Goal: Book appointment/travel/reservation

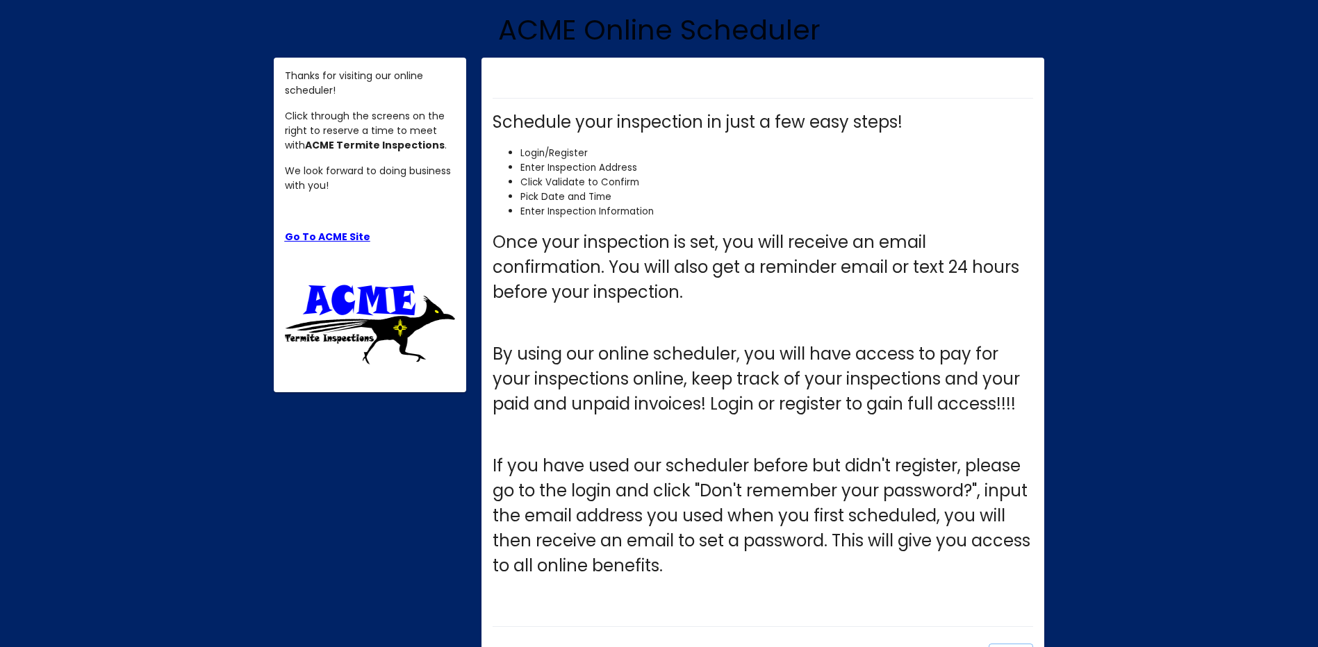
scroll to position [248, 0]
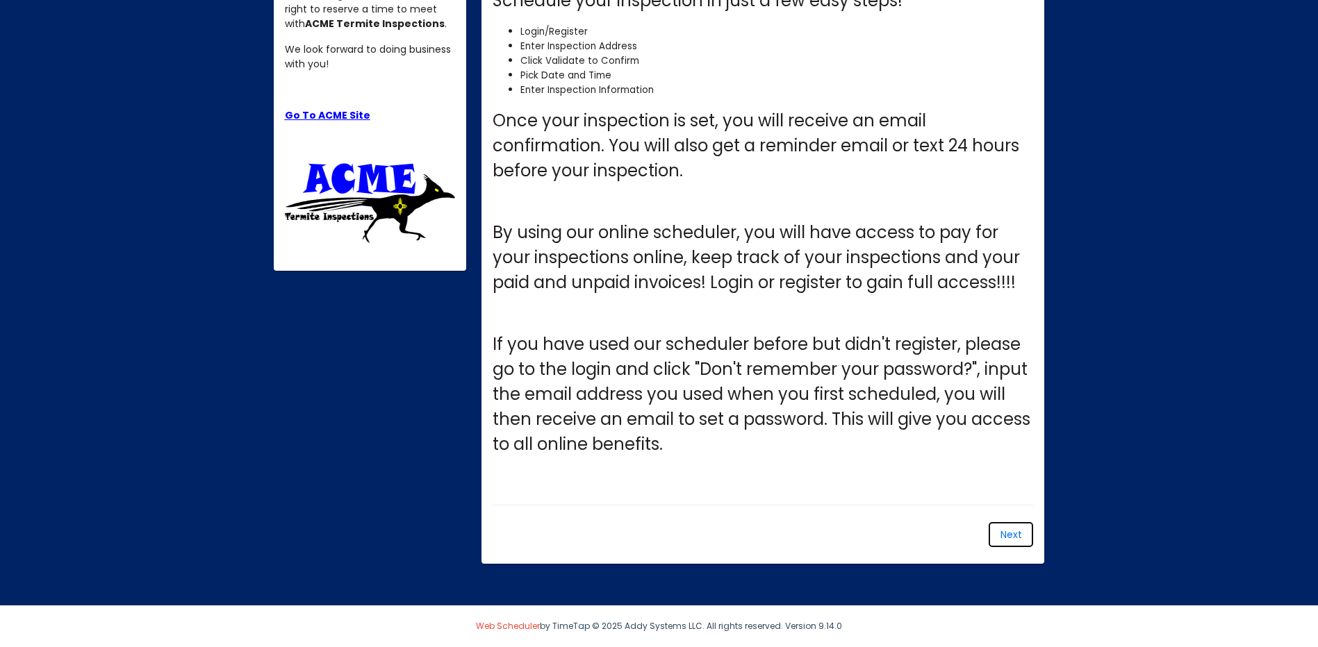
click at [1016, 529] on span "Next" at bounding box center [1011, 535] width 22 height 14
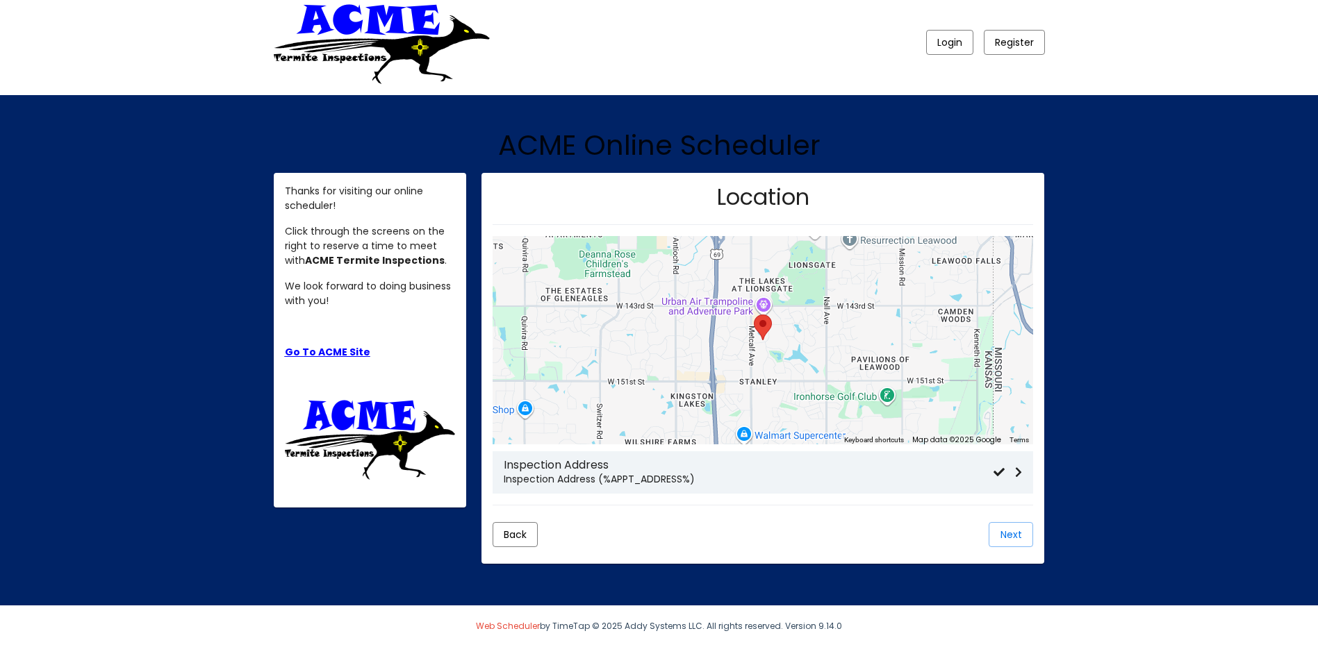
scroll to position [11, 0]
click at [640, 478] on p "Inspection Address (%APPT_ADDRESS%)" at bounding box center [749, 479] width 490 height 15
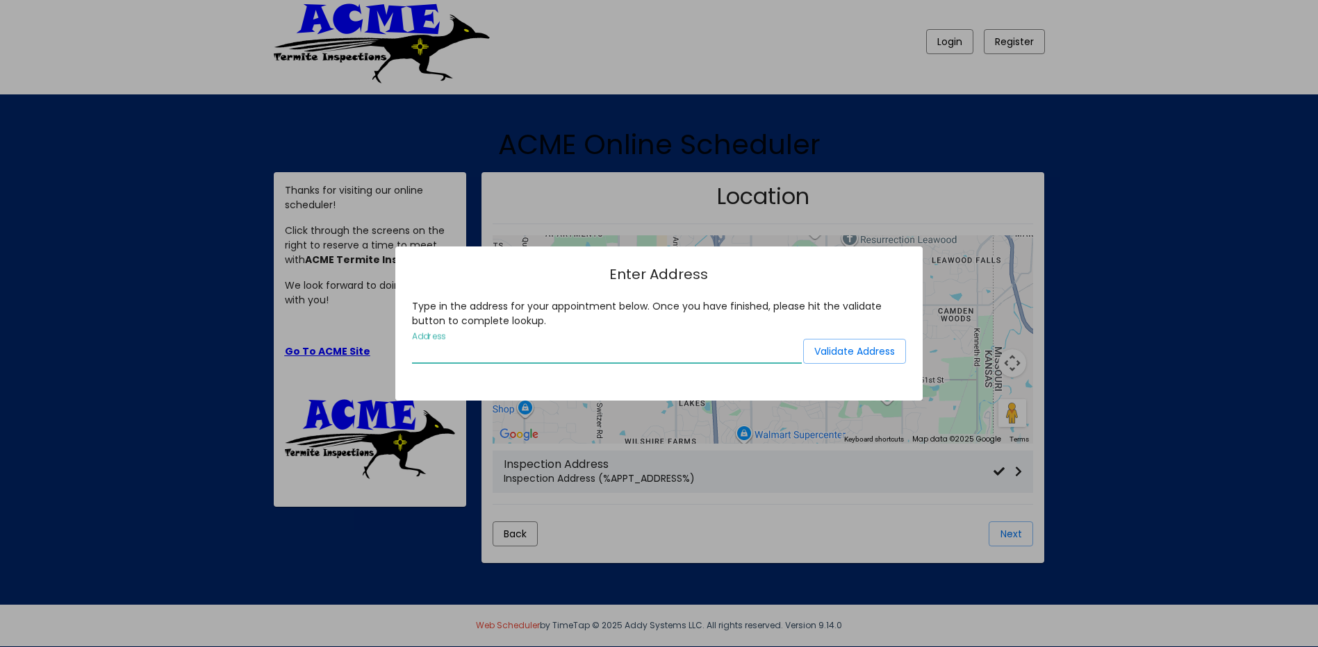
click at [461, 346] on input "Address" at bounding box center [607, 352] width 390 height 13
type input "[STREET_ADDRESS]"
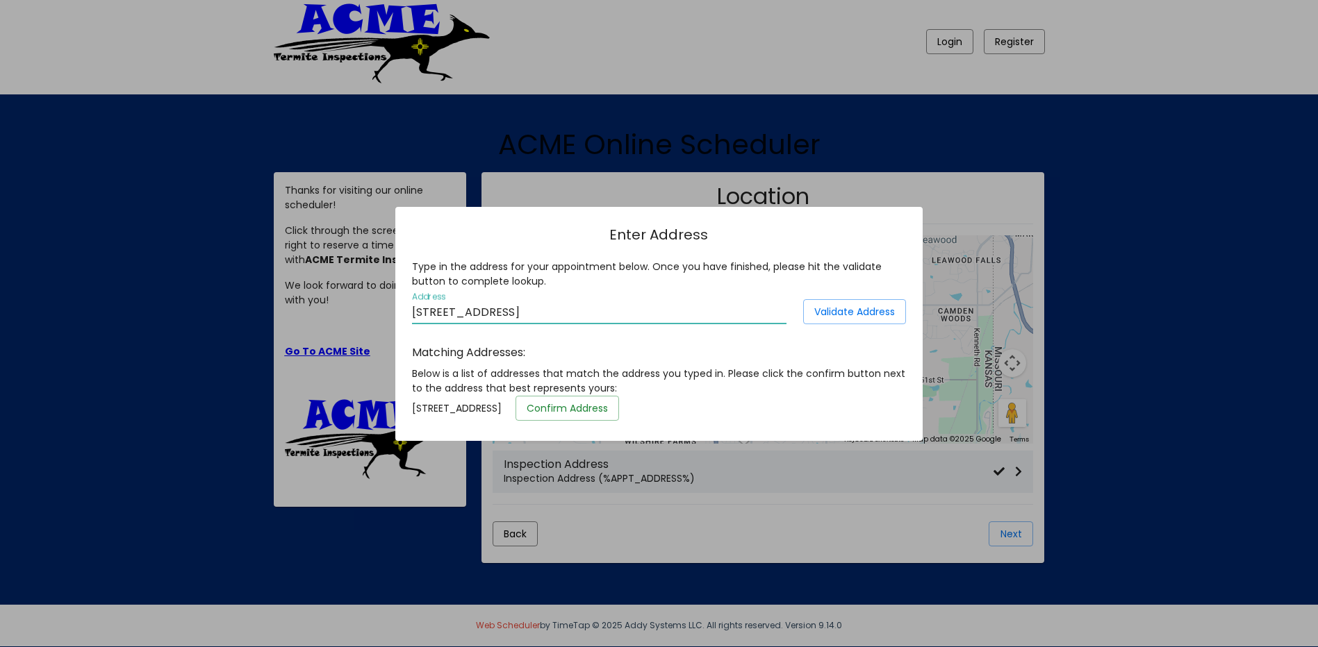
click at [608, 413] on span "Confirm Address" at bounding box center [567, 408] width 81 height 14
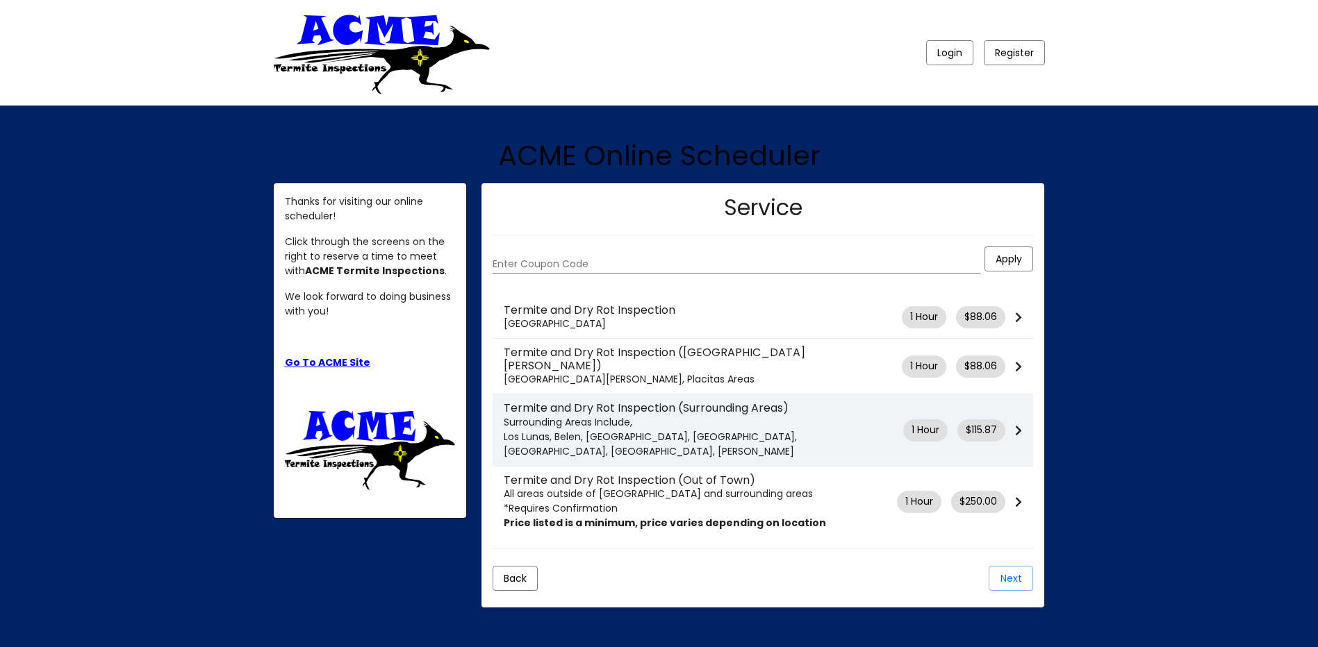
click at [1018, 425] on icon at bounding box center [1018, 430] width 7 height 11
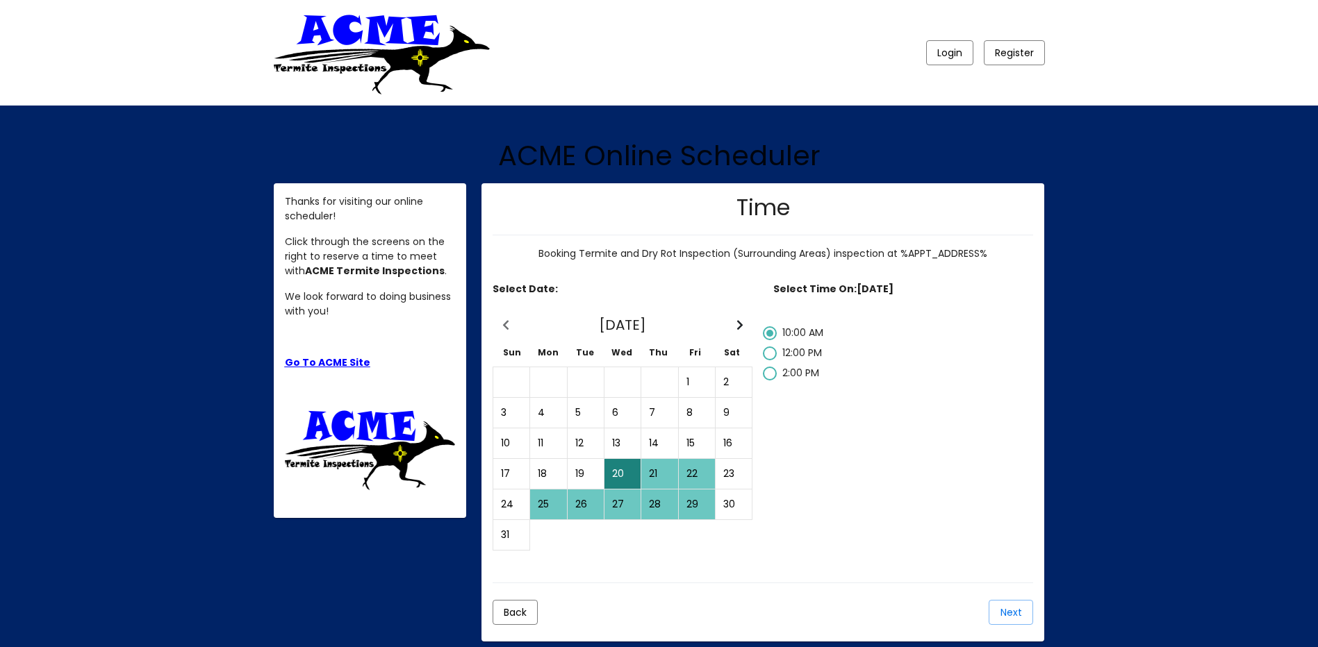
click at [695, 478] on div "22" at bounding box center [696, 474] width 35 height 28
click at [658, 478] on div "21" at bounding box center [659, 474] width 35 height 28
click at [625, 475] on div "20" at bounding box center [622, 474] width 35 height 28
click at [549, 508] on div "25" at bounding box center [548, 504] width 35 height 28
click at [599, 508] on div "26" at bounding box center [585, 504] width 35 height 28
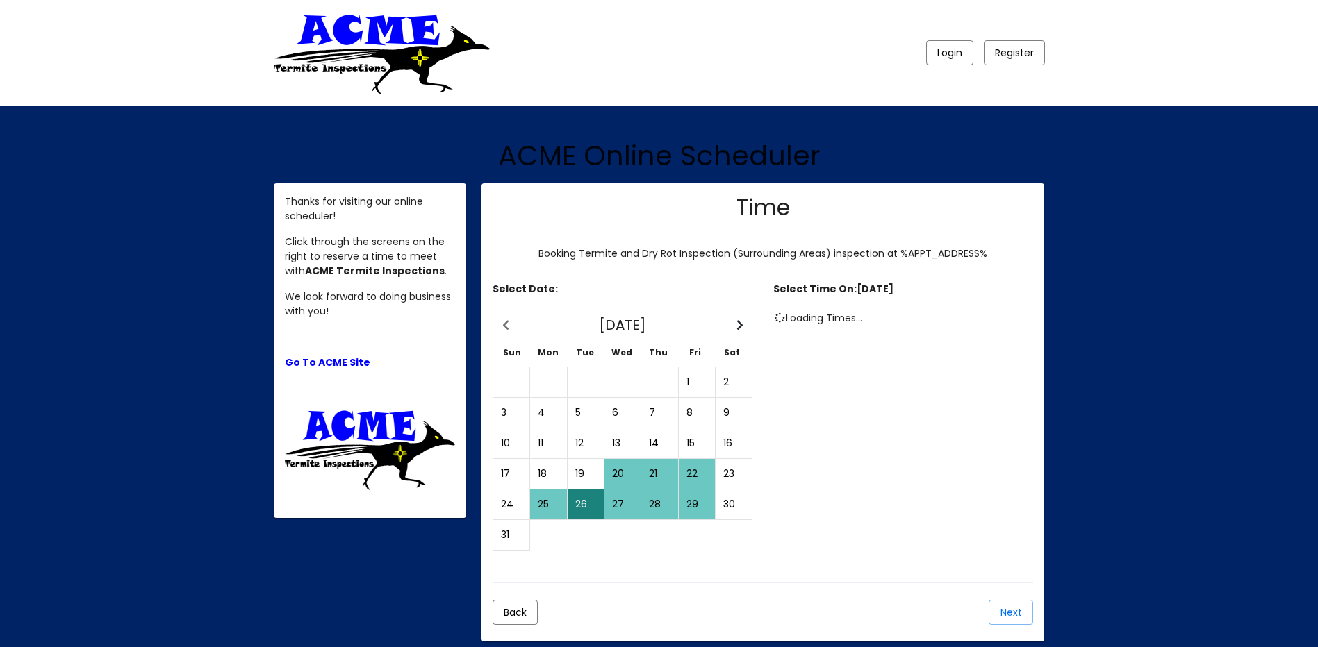
click at [631, 506] on div "27" at bounding box center [622, 504] width 35 height 28
click at [661, 504] on div "28" at bounding box center [659, 504] width 35 height 28
click at [695, 500] on div "29" at bounding box center [696, 504] width 35 height 28
click at [699, 476] on div "22" at bounding box center [696, 474] width 35 height 28
click at [693, 443] on div "15" at bounding box center [696, 443] width 35 height 28
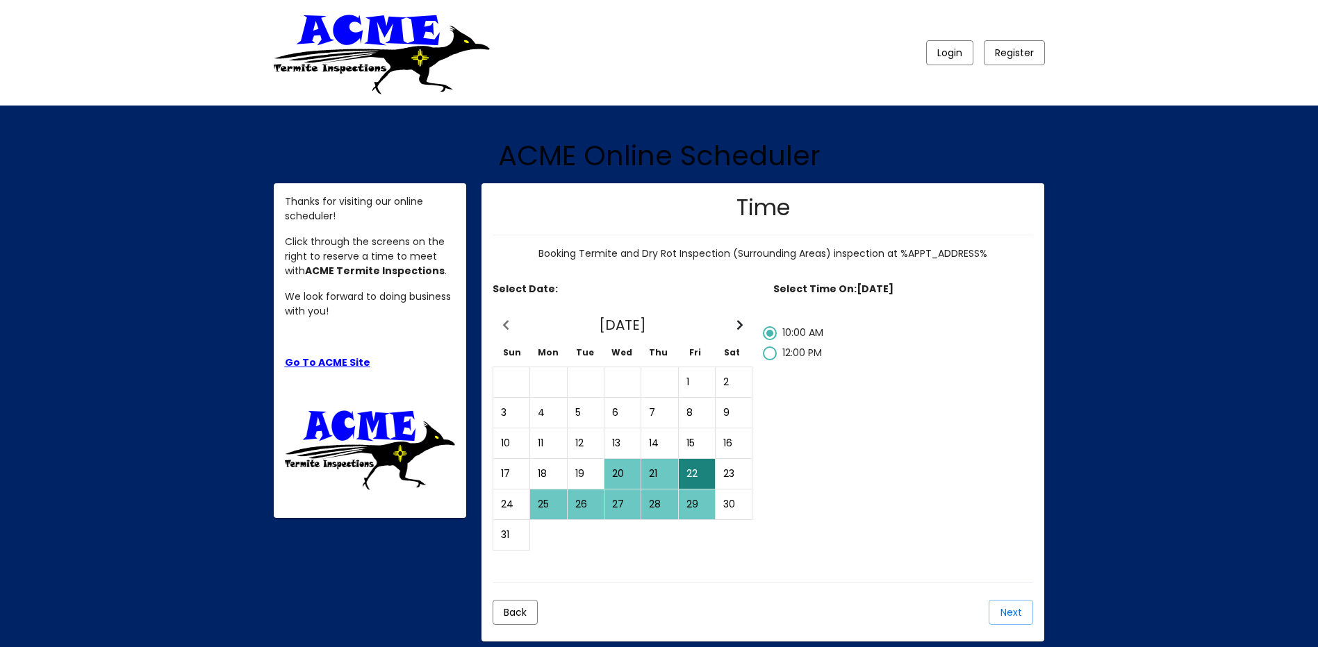
click at [621, 474] on div "20" at bounding box center [622, 474] width 35 height 28
